Goal: Task Accomplishment & Management: Complete application form

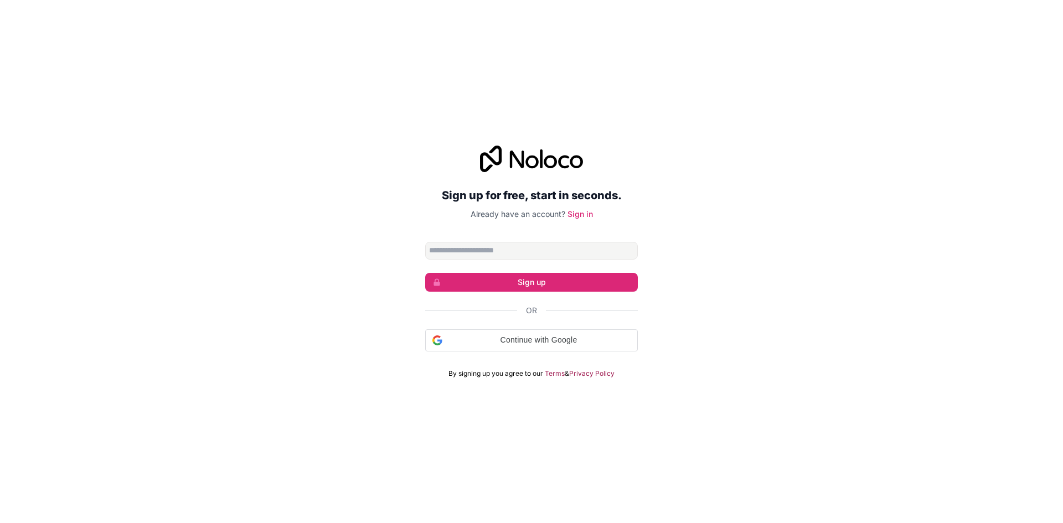
click at [484, 247] on input "Email address" at bounding box center [531, 251] width 213 height 18
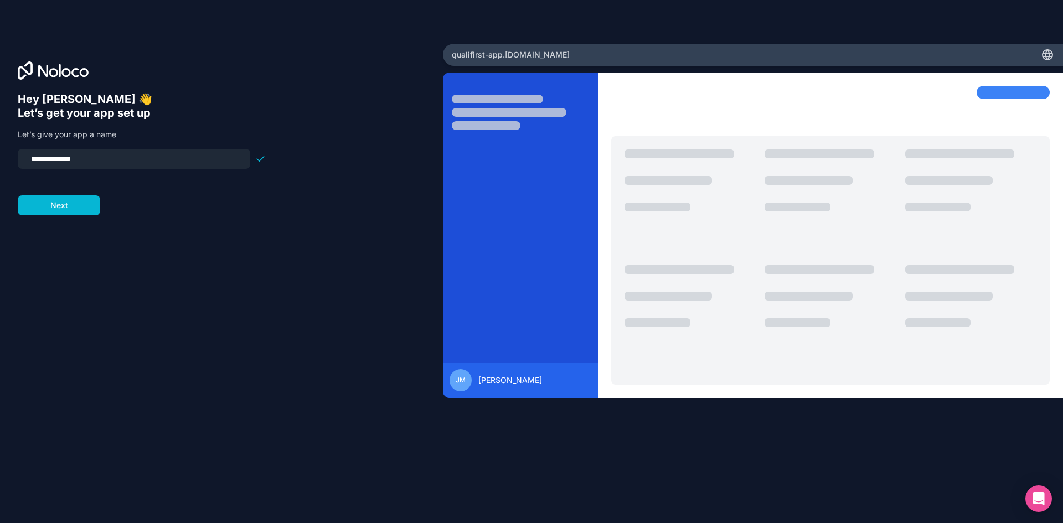
drag, startPoint x: 107, startPoint y: 162, endPoint x: 0, endPoint y: 151, distance: 108.0
click at [0, 151] on div "**********" at bounding box center [221, 262] width 443 height 436
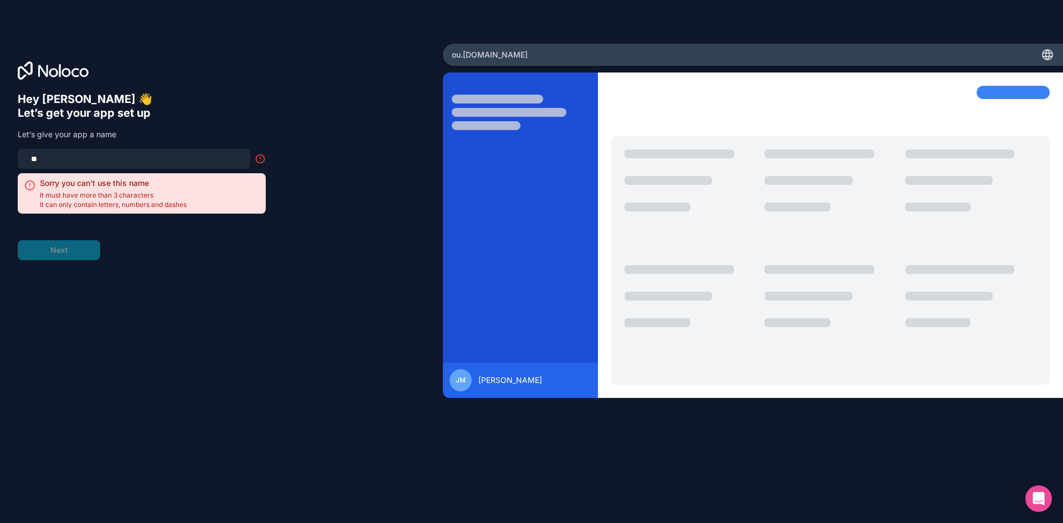
type input "*"
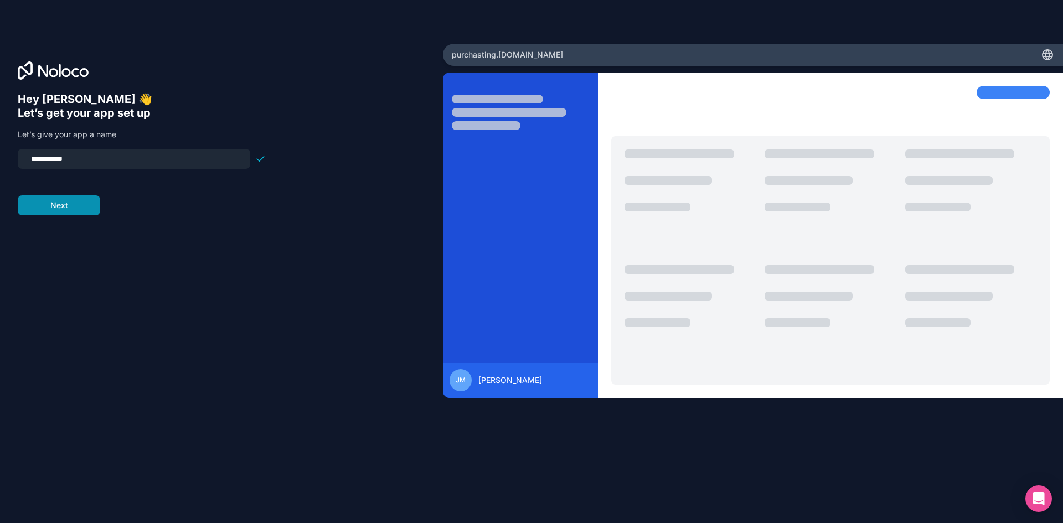
type input "**********"
click at [92, 214] on button "Next" at bounding box center [59, 205] width 82 height 20
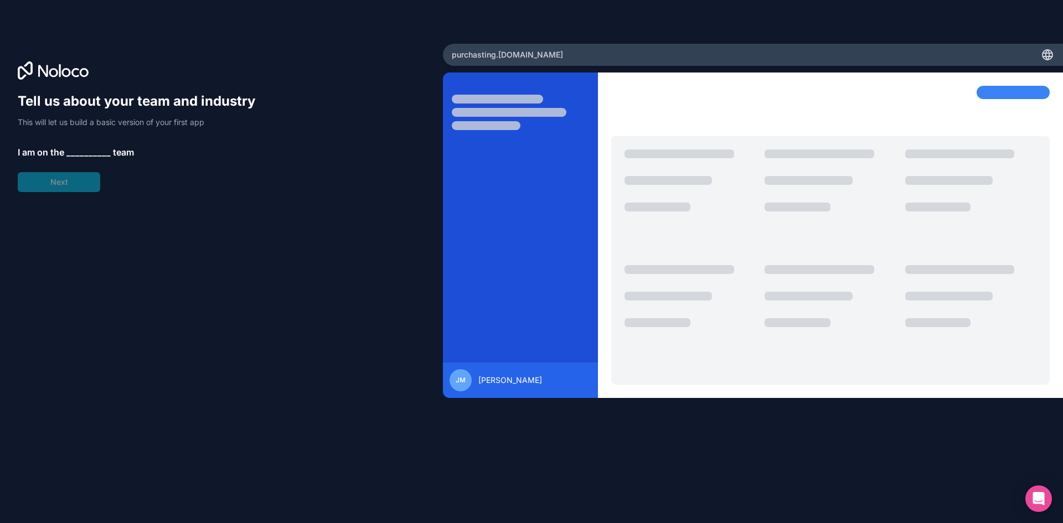
click at [77, 151] on span "__________" at bounding box center [88, 152] width 44 height 13
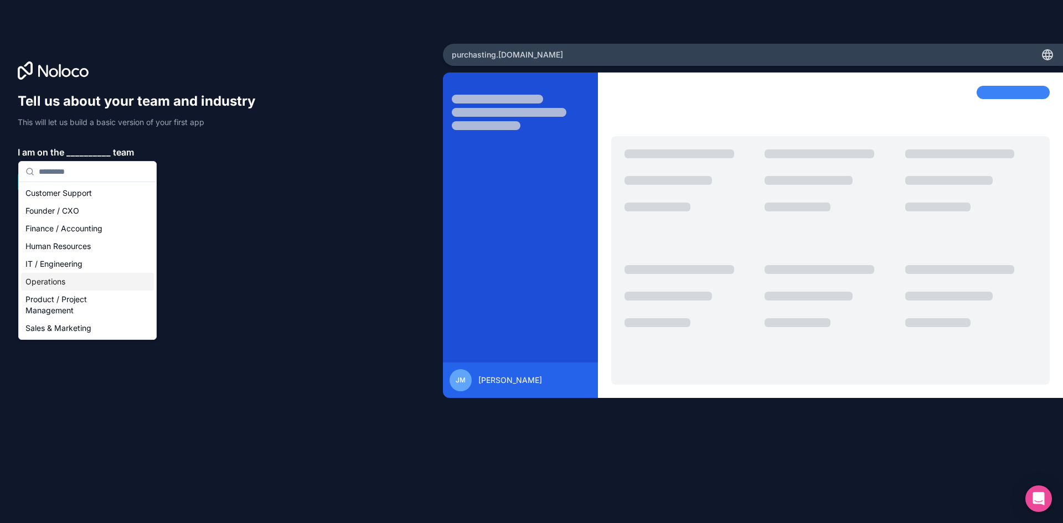
click at [101, 280] on div "Operations" at bounding box center [87, 282] width 133 height 18
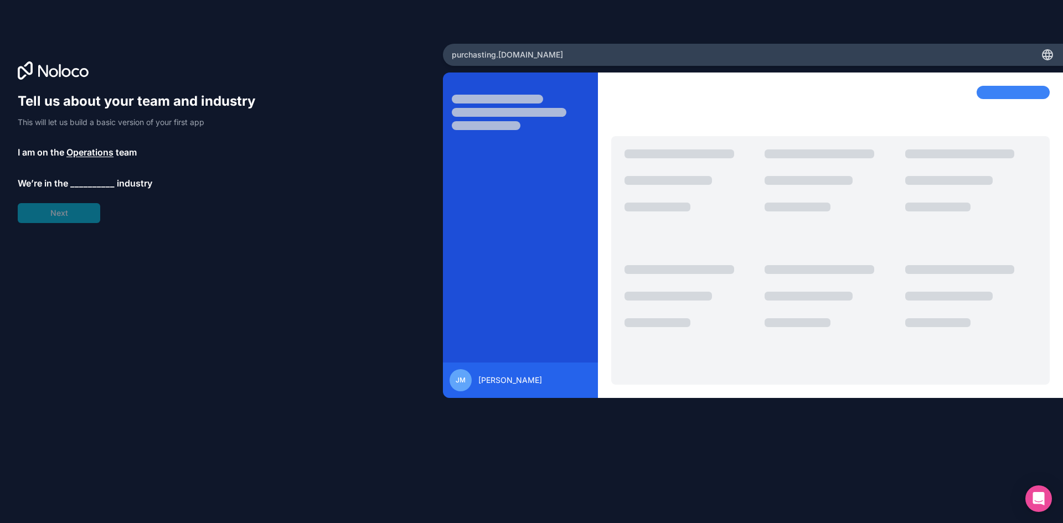
click at [74, 182] on span "__________" at bounding box center [92, 183] width 44 height 13
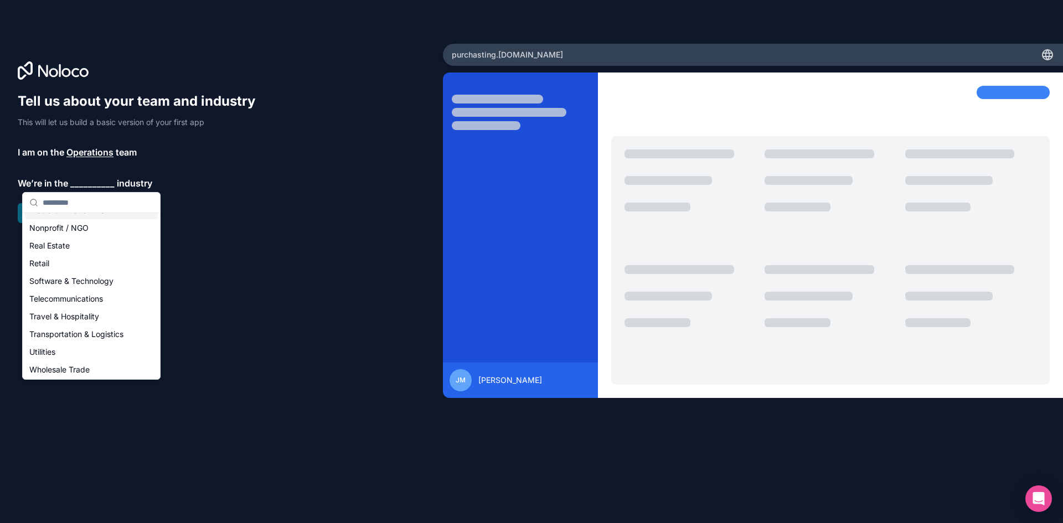
scroll to position [228, 0]
click at [45, 351] on div "Wholesale Trade" at bounding box center [91, 350] width 133 height 18
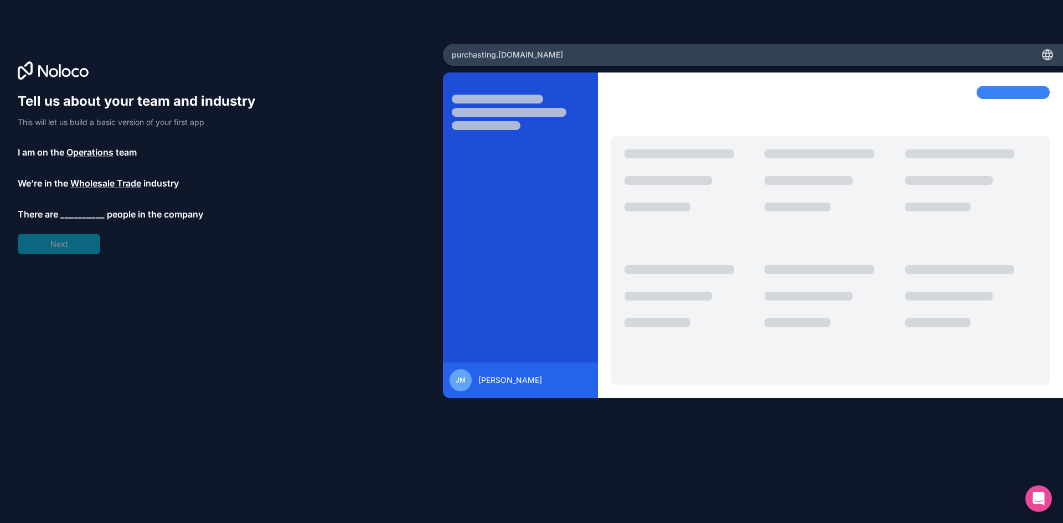
click at [72, 211] on span "__________" at bounding box center [82, 214] width 44 height 13
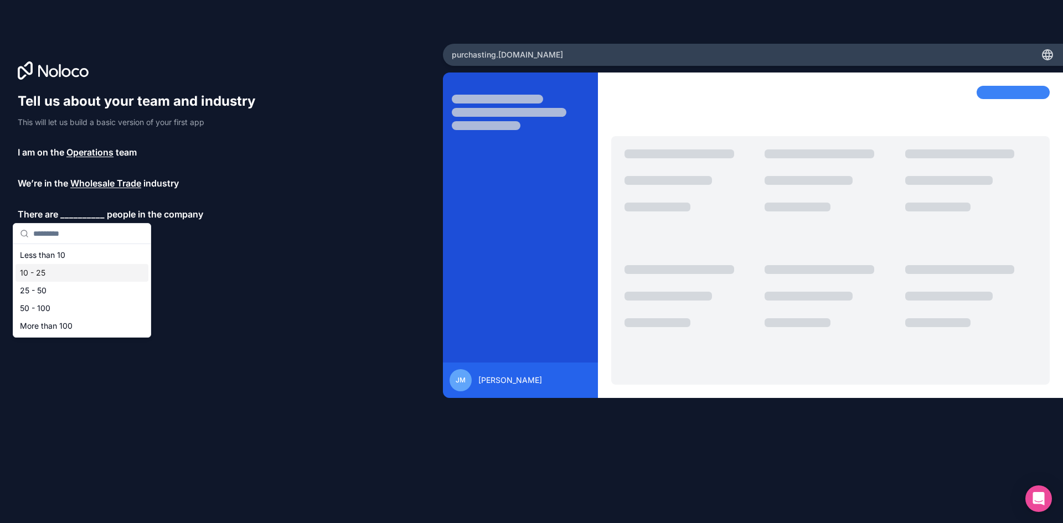
click at [68, 272] on div "10 - 25" at bounding box center [81, 273] width 133 height 18
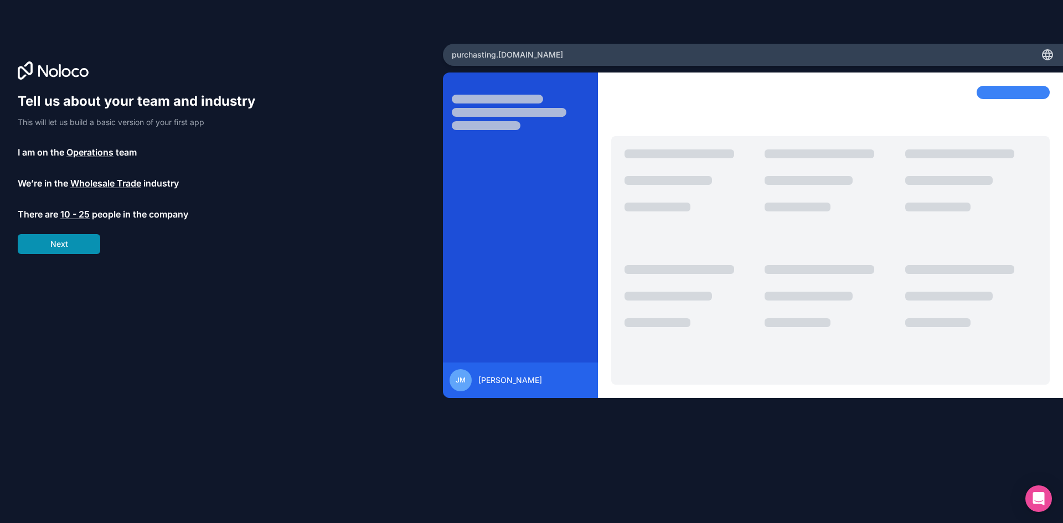
click at [70, 243] on button "Next" at bounding box center [59, 244] width 82 height 20
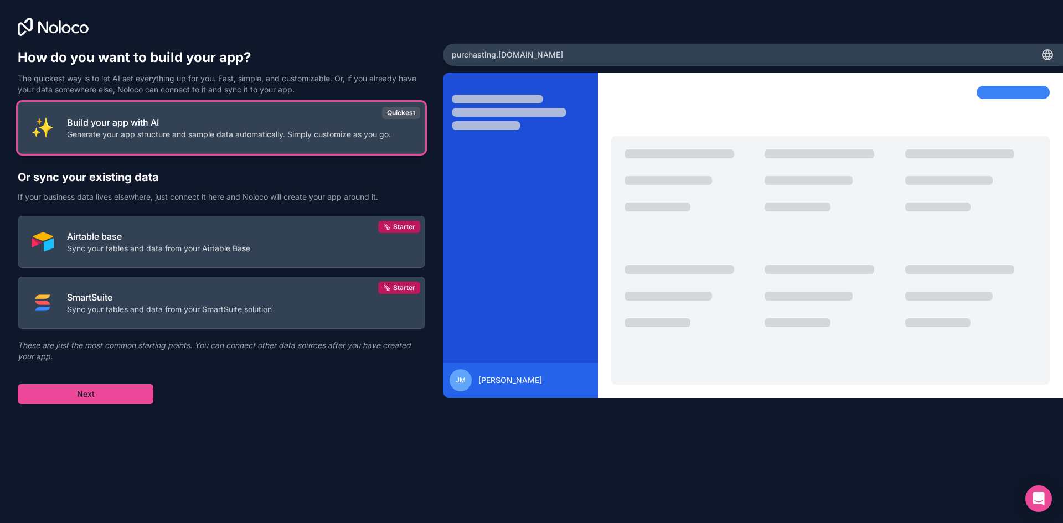
click at [166, 127] on p "Build your app with AI" at bounding box center [229, 122] width 324 height 13
click at [399, 117] on div "Quickest" at bounding box center [401, 113] width 38 height 12
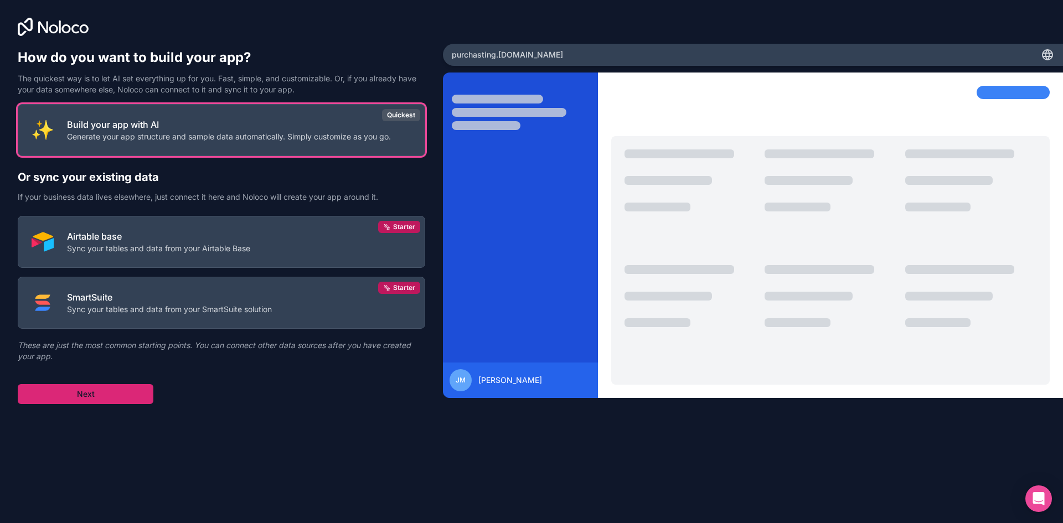
click at [64, 391] on button "Next" at bounding box center [86, 394] width 136 height 20
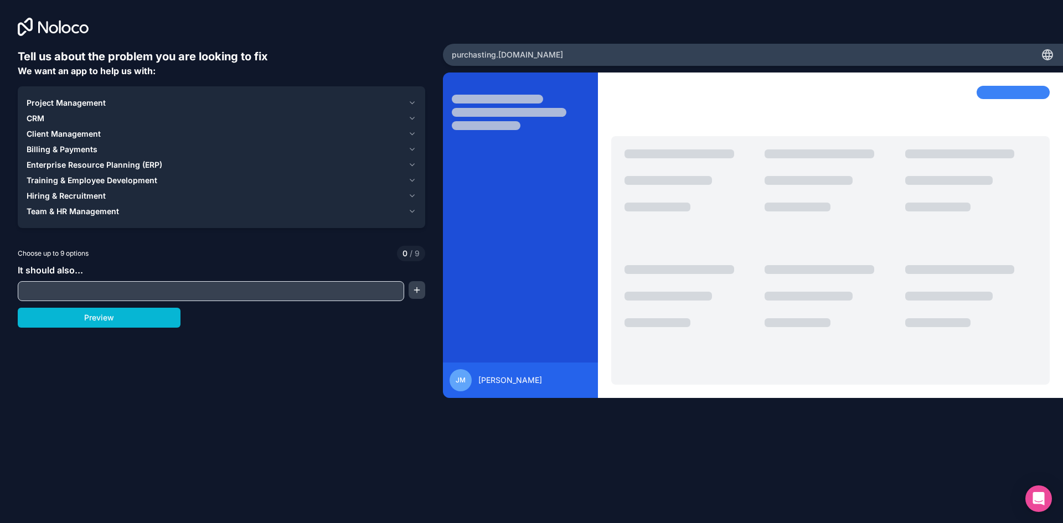
click at [412, 163] on icon "button" at bounding box center [412, 165] width 8 height 9
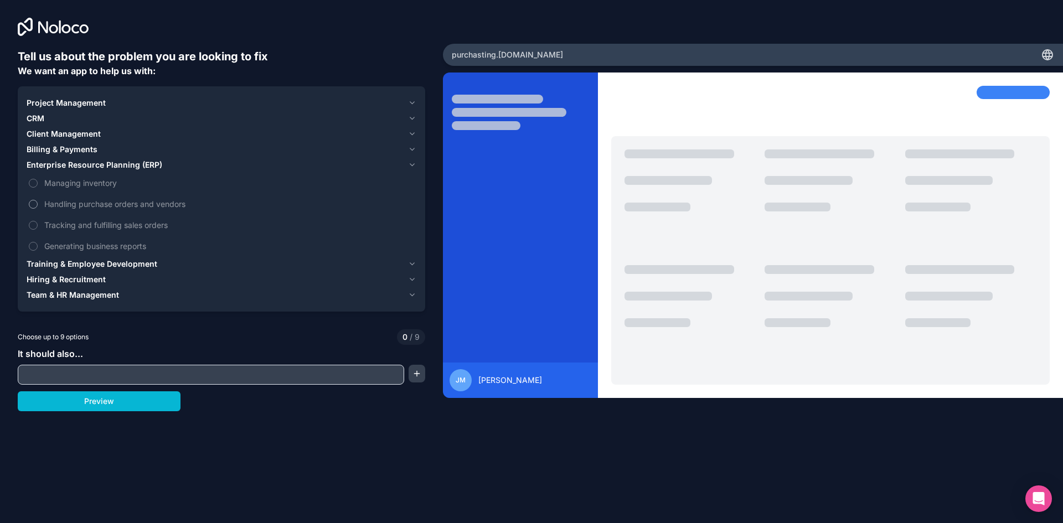
click at [30, 204] on button "Handling purchase orders and vendors" at bounding box center [33, 204] width 9 height 9
click at [34, 183] on button "Managing inventory" at bounding box center [33, 183] width 9 height 9
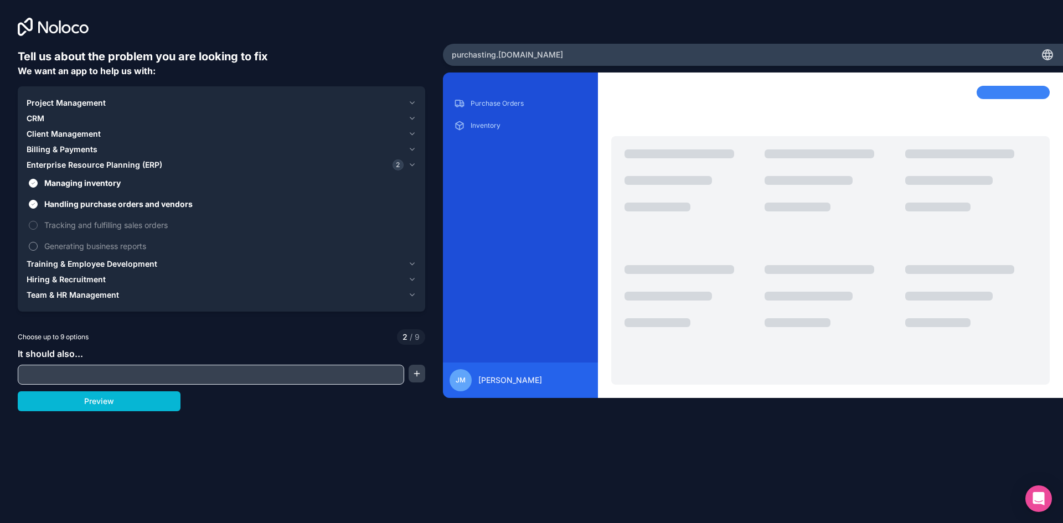
click at [33, 242] on button "Generating business reports" at bounding box center [33, 246] width 9 height 9
click at [414, 100] on icon "button" at bounding box center [412, 103] width 8 height 9
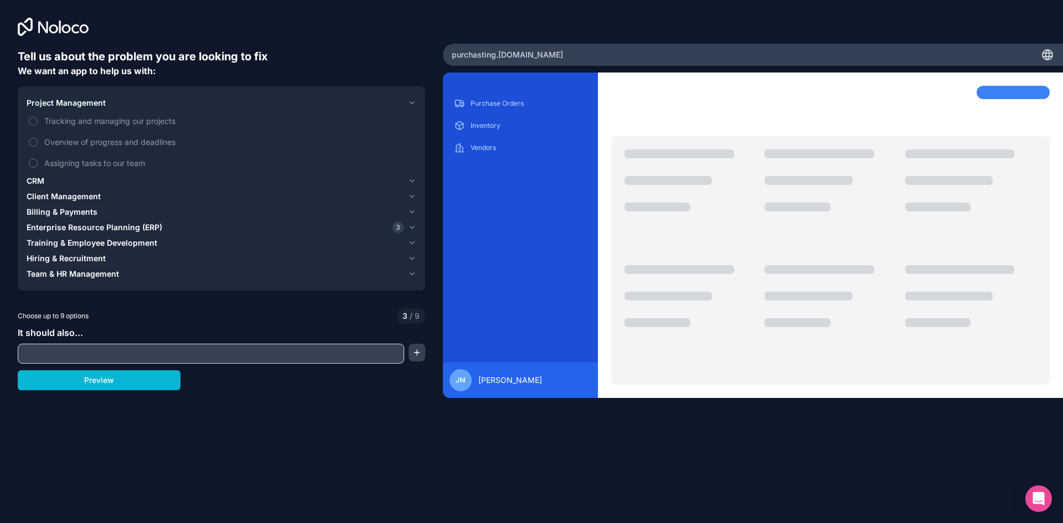
click at [413, 229] on icon "button" at bounding box center [412, 227] width 8 height 9
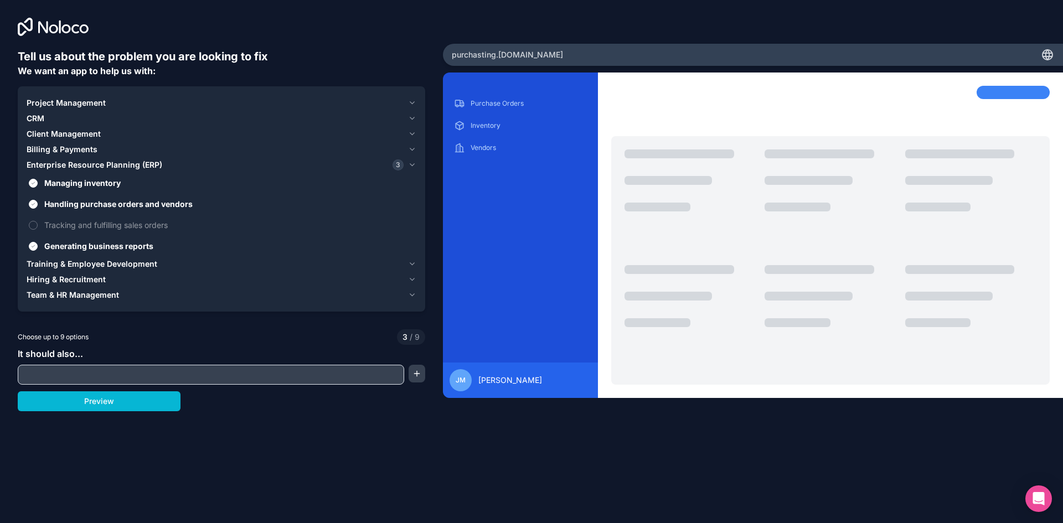
click at [75, 375] on input "text" at bounding box center [210, 374] width 381 height 15
drag, startPoint x: 125, startPoint y: 378, endPoint x: 297, endPoint y: 381, distance: 171.6
click at [297, 381] on input "**********" at bounding box center [210, 374] width 381 height 15
type input "**********"
click at [411, 376] on button "button" at bounding box center [416, 374] width 17 height 18
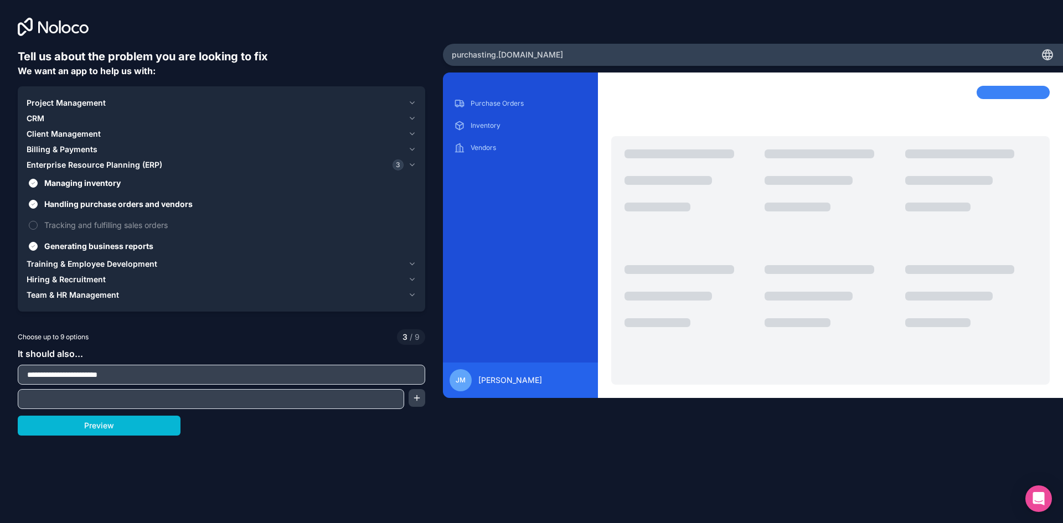
click at [106, 403] on input "text" at bounding box center [210, 398] width 381 height 15
paste input "**********"
type input "**********"
click at [418, 398] on button "button" at bounding box center [416, 398] width 17 height 18
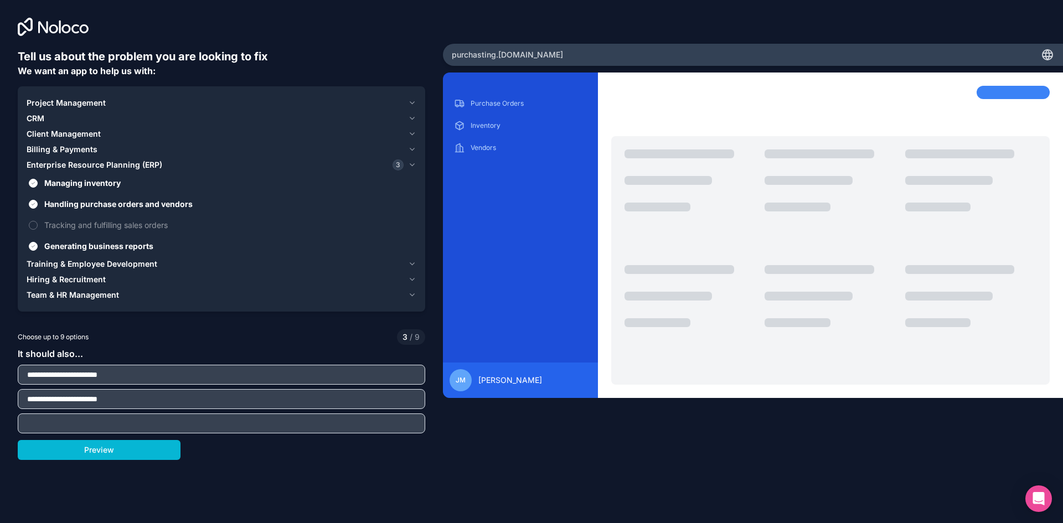
click at [130, 425] on input "text" at bounding box center [221, 423] width 402 height 15
click at [112, 453] on button "Preview" at bounding box center [99, 450] width 163 height 20
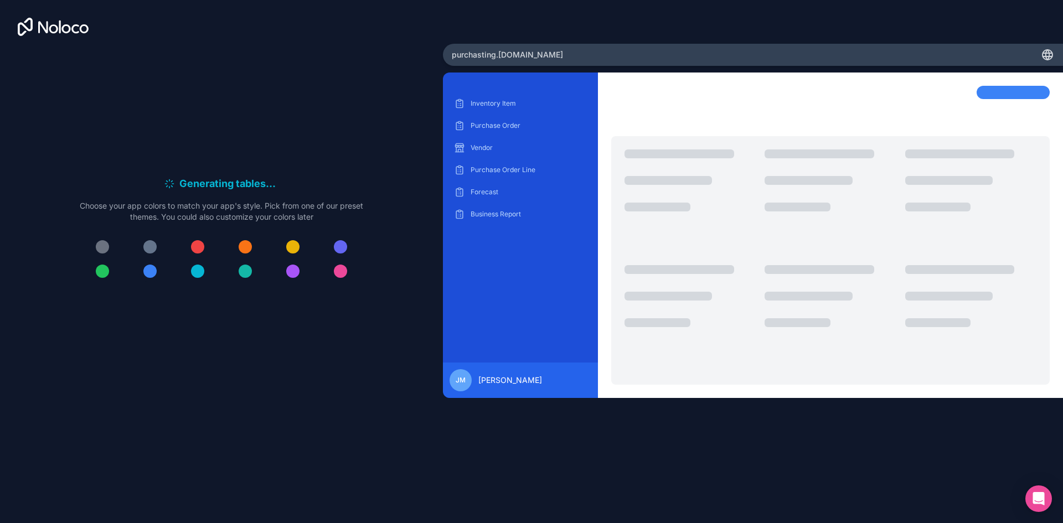
click at [153, 273] on div at bounding box center [149, 271] width 13 height 13
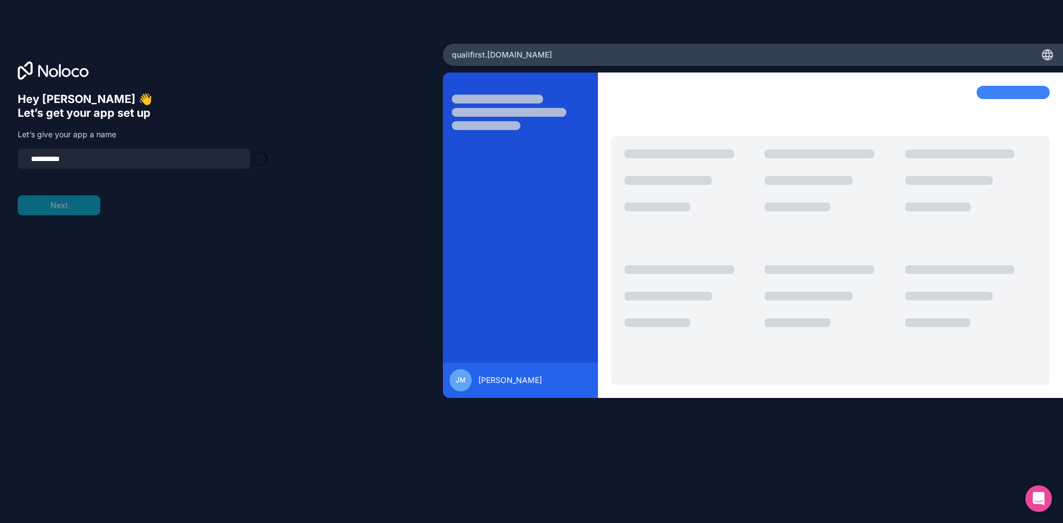
type input "**********"
click at [70, 205] on button "Next" at bounding box center [59, 205] width 82 height 20
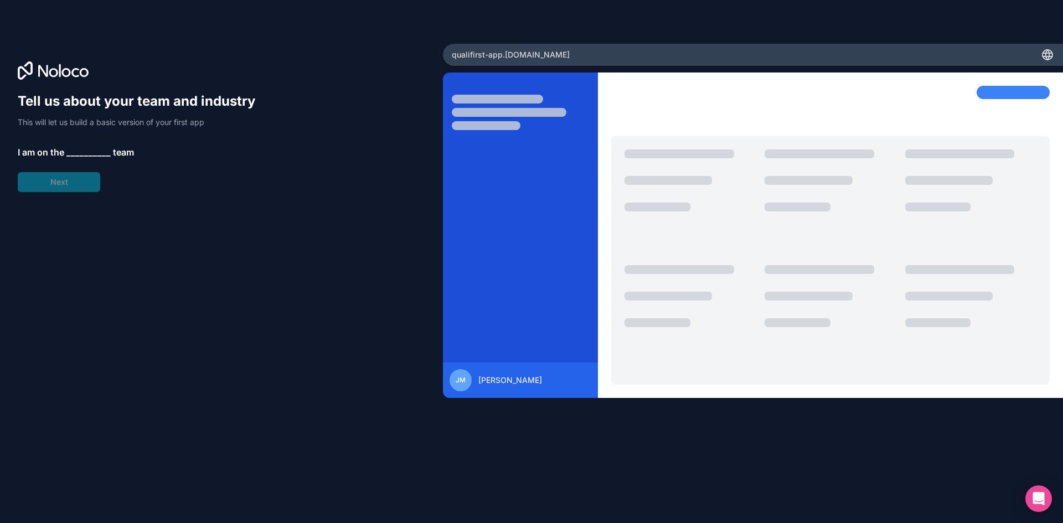
click at [494, 102] on div at bounding box center [497, 99] width 91 height 9
click at [85, 146] on span "__________" at bounding box center [88, 152] width 44 height 13
